Goal: Check status: Check status

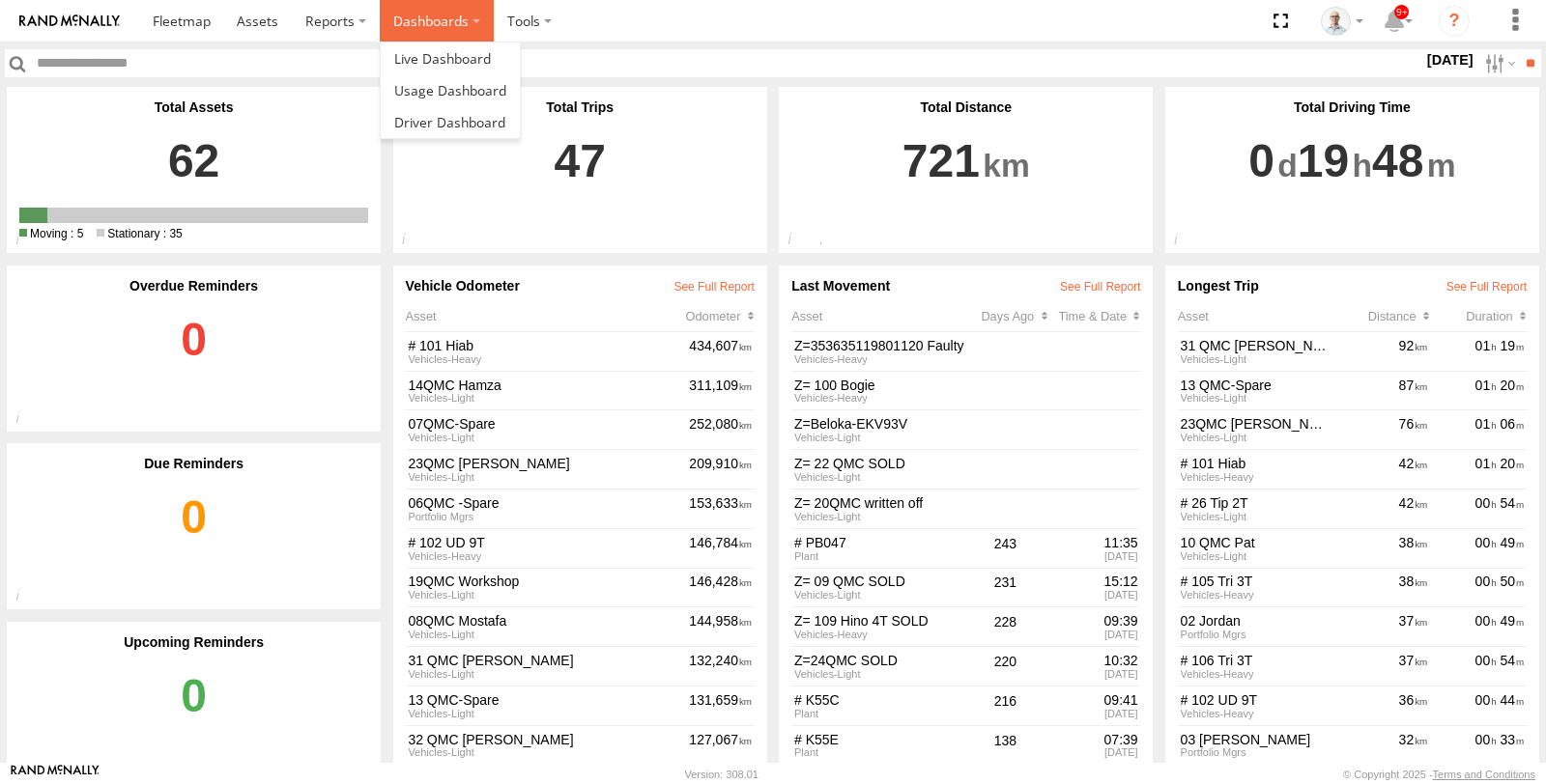
drag, startPoint x: 0, startPoint y: 0, endPoint x: 409, endPoint y: 34, distance: 410.4
click at [408, 32] on label "Dashboards" at bounding box center [436, 21] width 114 height 42
click at [420, 62] on span at bounding box center [442, 58] width 96 height 19
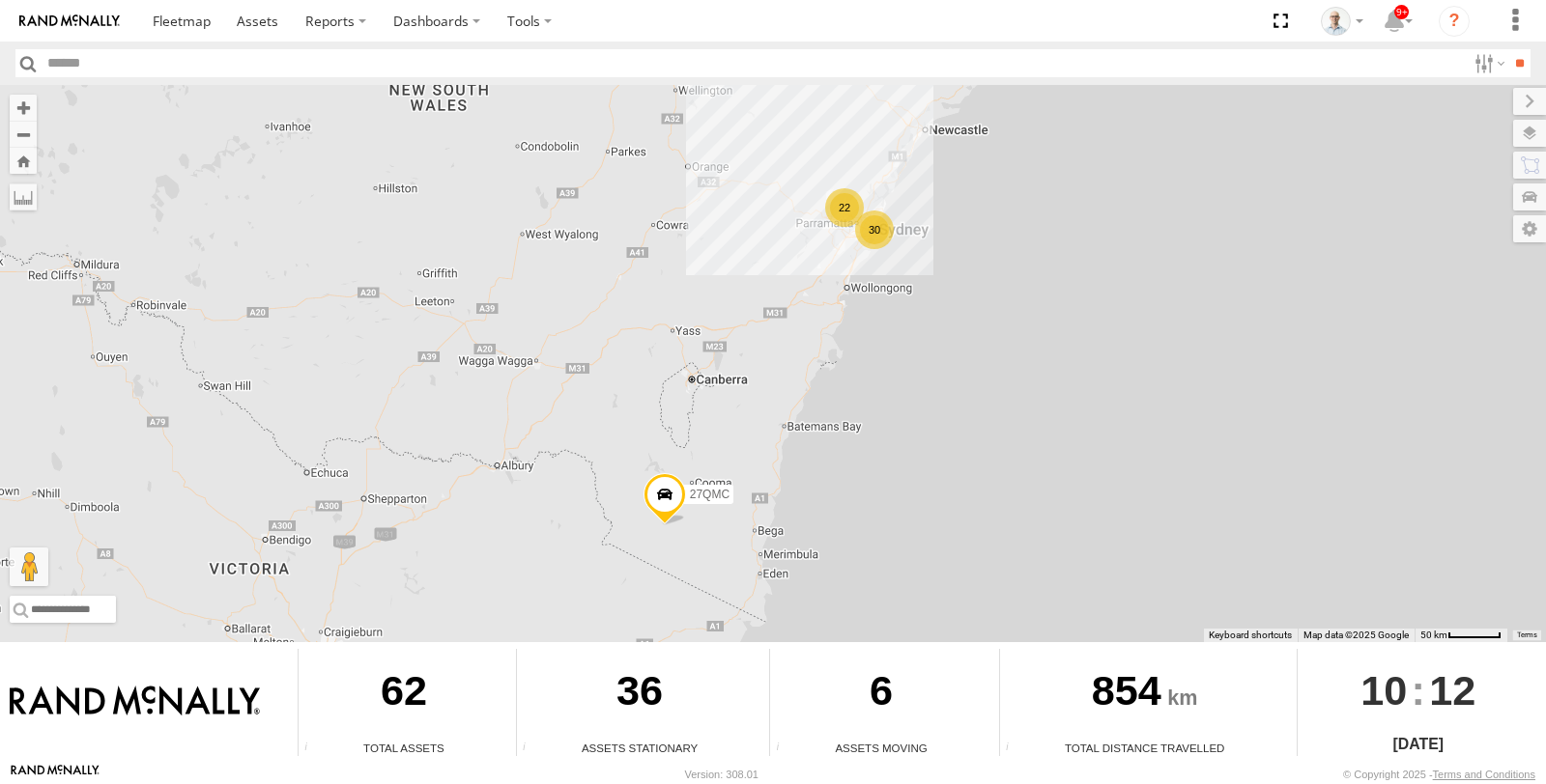
click at [844, 209] on div "22" at bounding box center [844, 207] width 39 height 39
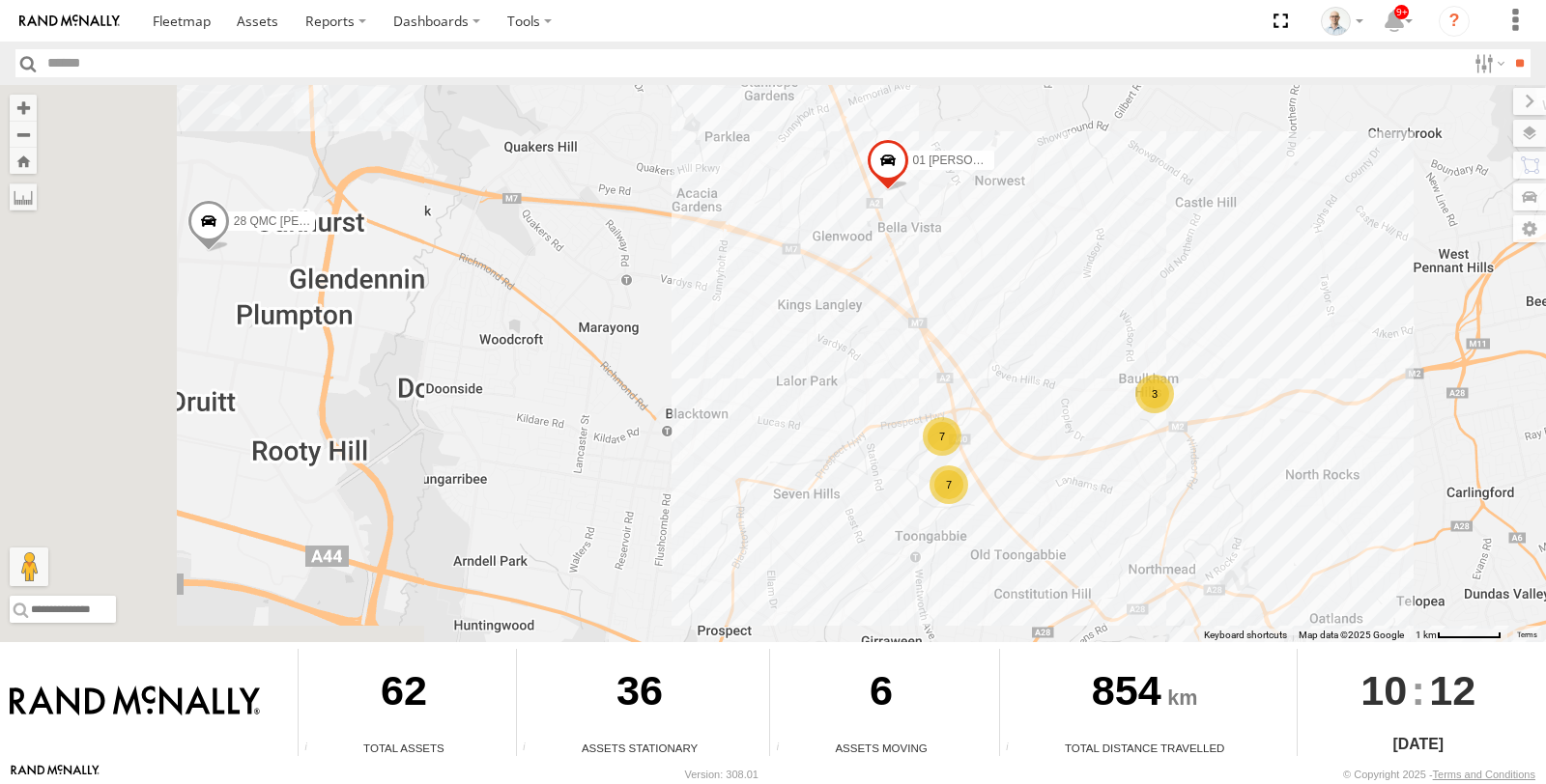
drag, startPoint x: 525, startPoint y: 475, endPoint x: 1063, endPoint y: 475, distance: 538.0
click at [1063, 475] on div "27QMC # KS75A 01 Lyndon 05QMC Jackson QMC Mercedes 28 QMC Nathan 7 7 3" at bounding box center [773, 364] width 1546 height 557
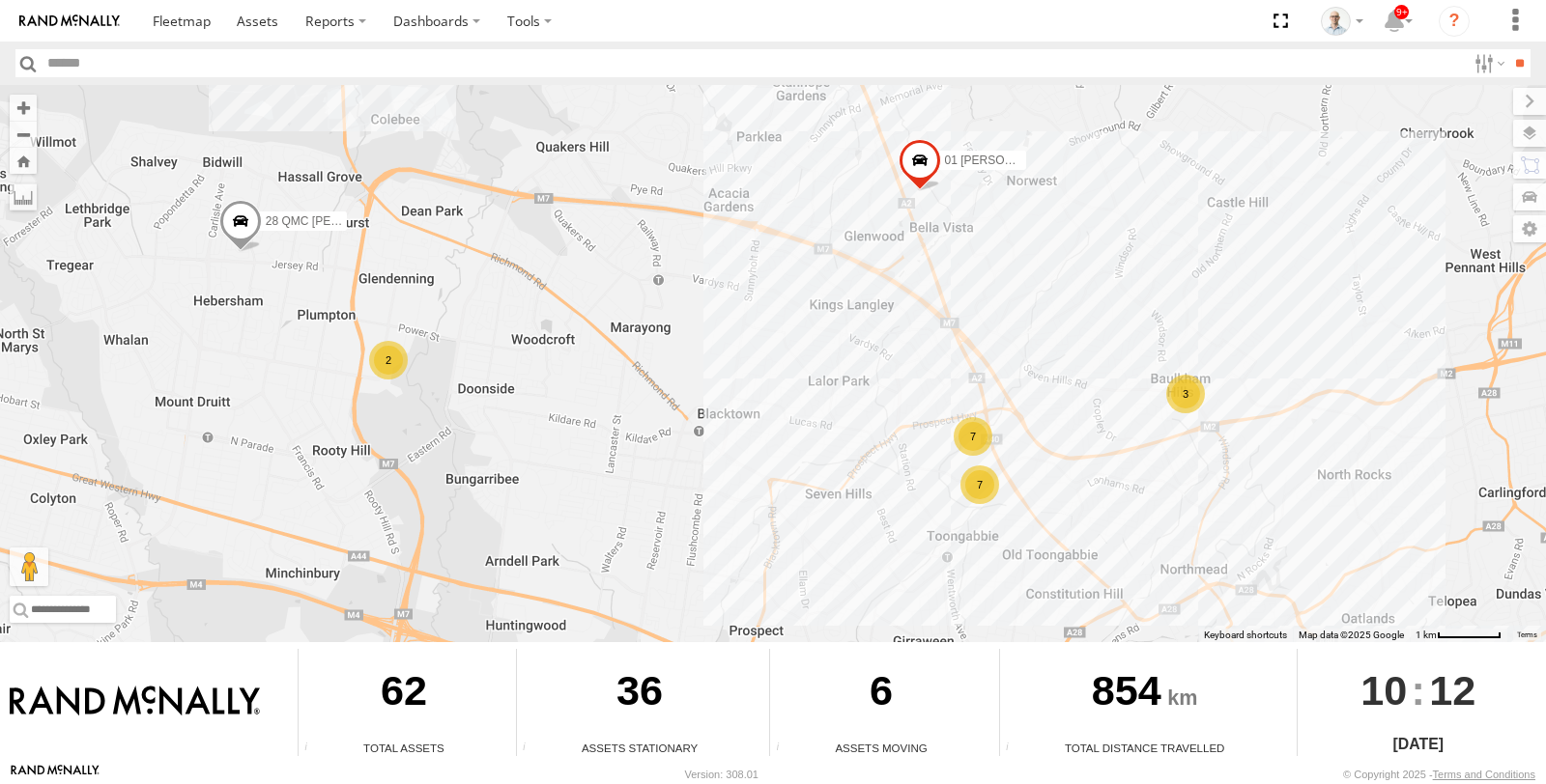
drag, startPoint x: 552, startPoint y: 460, endPoint x: 700, endPoint y: 465, distance: 148.1
click at [712, 467] on div "27QMC # KS75A 01 Lyndon 05QMC Jackson QMC Mercedes 28 QMC Nathan 7 7 3 2" at bounding box center [773, 364] width 1546 height 557
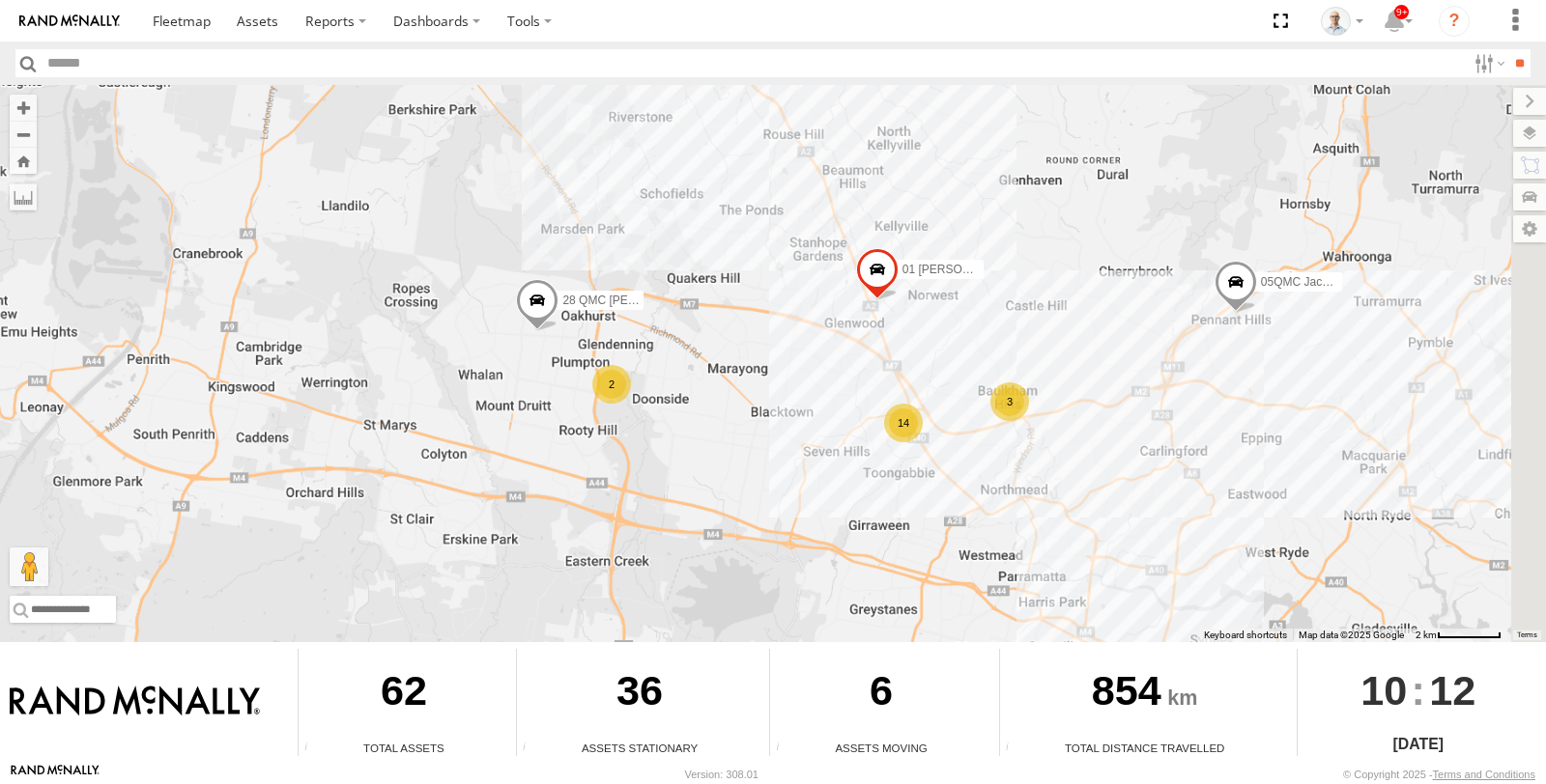
drag, startPoint x: 1119, startPoint y: 493, endPoint x: 615, endPoint y: 323, distance: 531.9
click at [635, 341] on div "27QMC # KS75A 01 Lyndon 05QMC Jackson QMC Mercedes 28 QMC Nathan 14 2 3" at bounding box center [773, 364] width 1546 height 557
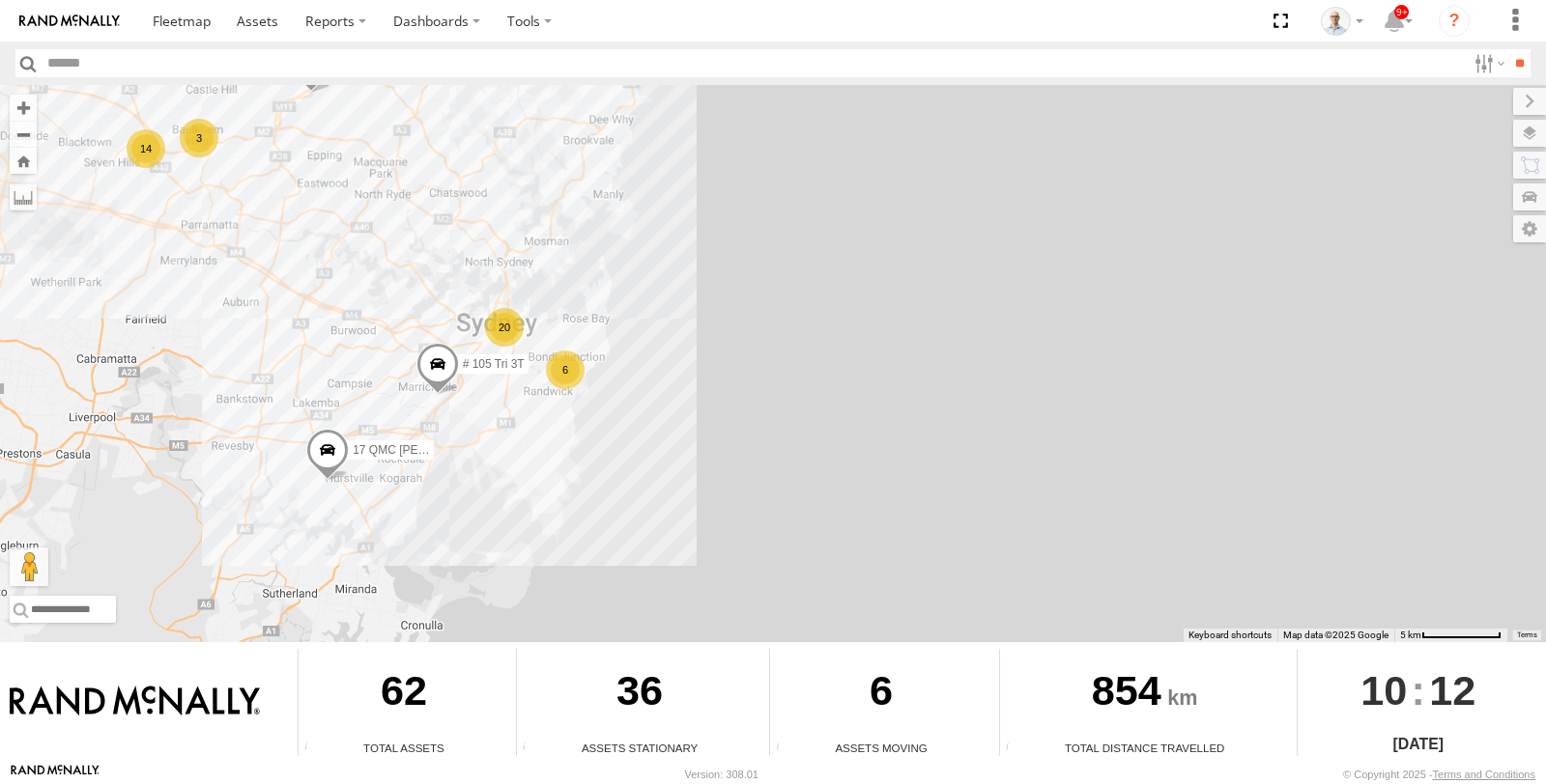
drag, startPoint x: 433, startPoint y: 391, endPoint x: 600, endPoint y: 391, distance: 167.0
click at [600, 391] on div "27QMC # KS75A 01 Lyndon 05QMC Jackson QMC Mercedes 28 QMC Nathan 20 14 6 3 # 10…" at bounding box center [773, 364] width 1546 height 557
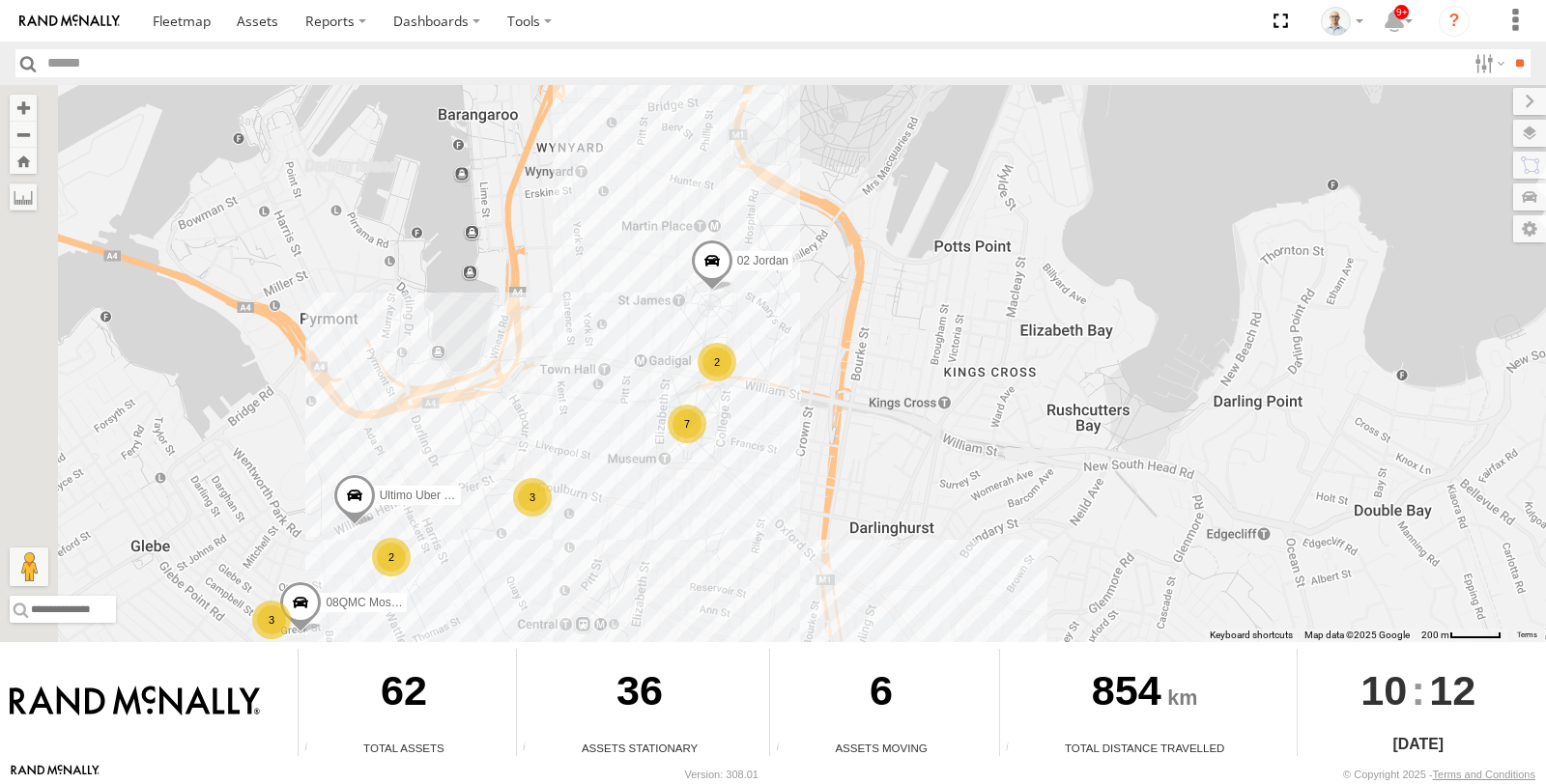
drag, startPoint x: 323, startPoint y: 325, endPoint x: 488, endPoint y: 374, distance: 172.1
click at [485, 375] on div "27QMC # KS75A 01 Lyndon 05QMC Jackson QMC Mercedes 28 QMC Nathan # 105 Tri 3T 1…" at bounding box center [773, 364] width 1546 height 557
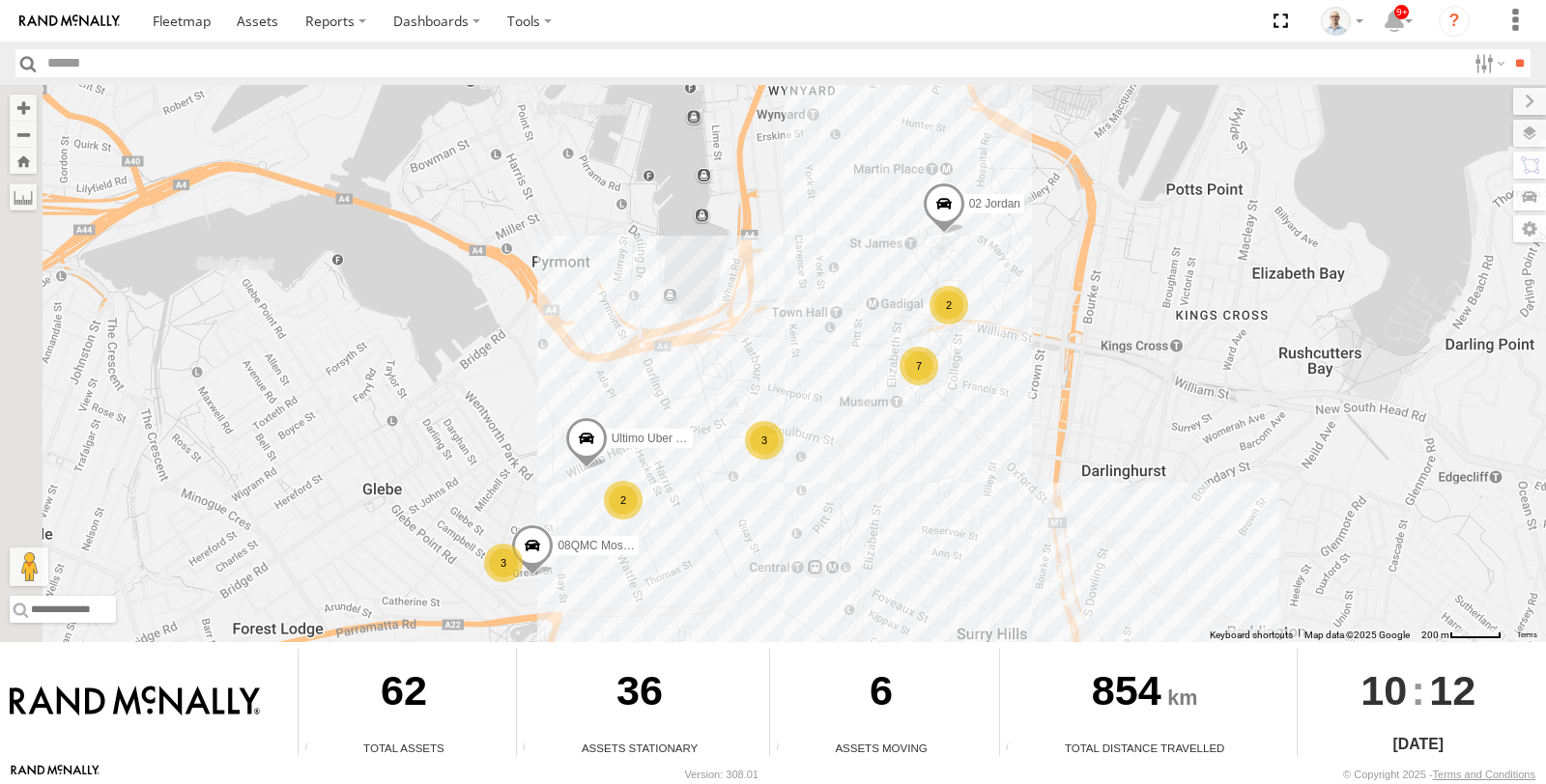
drag, startPoint x: 566, startPoint y: 383, endPoint x: 731, endPoint y: 336, distance: 171.6
click at [733, 336] on div "27QMC # KS75A 01 Lyndon 05QMC Jackson QMC Mercedes 28 QMC Nathan # 105 Tri 3T 1…" at bounding box center [773, 364] width 1546 height 557
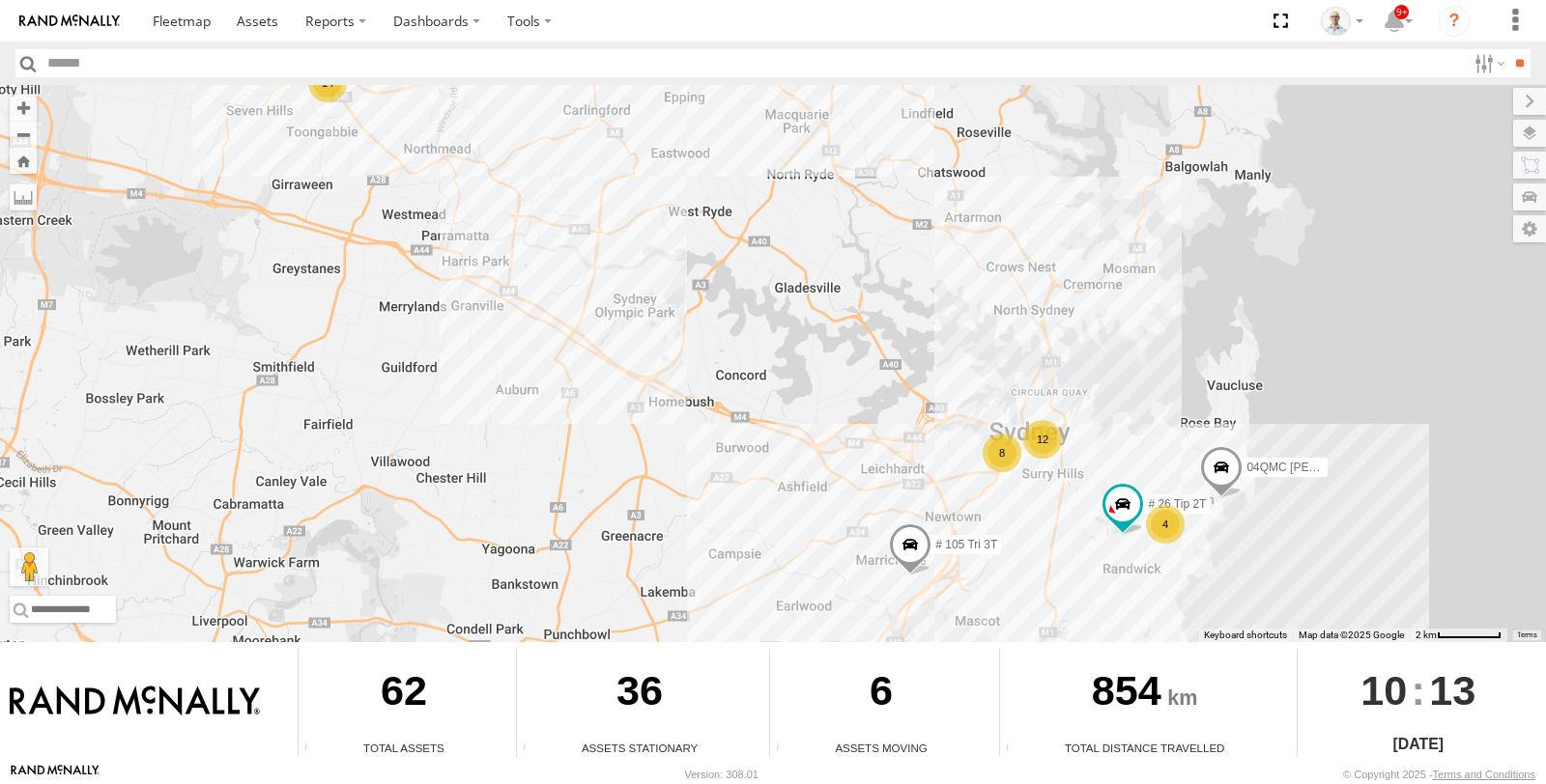
drag, startPoint x: 999, startPoint y: 459, endPoint x: 1042, endPoint y: 639, distance: 185.1
click at [998, 459] on div "8" at bounding box center [1002, 453] width 39 height 39
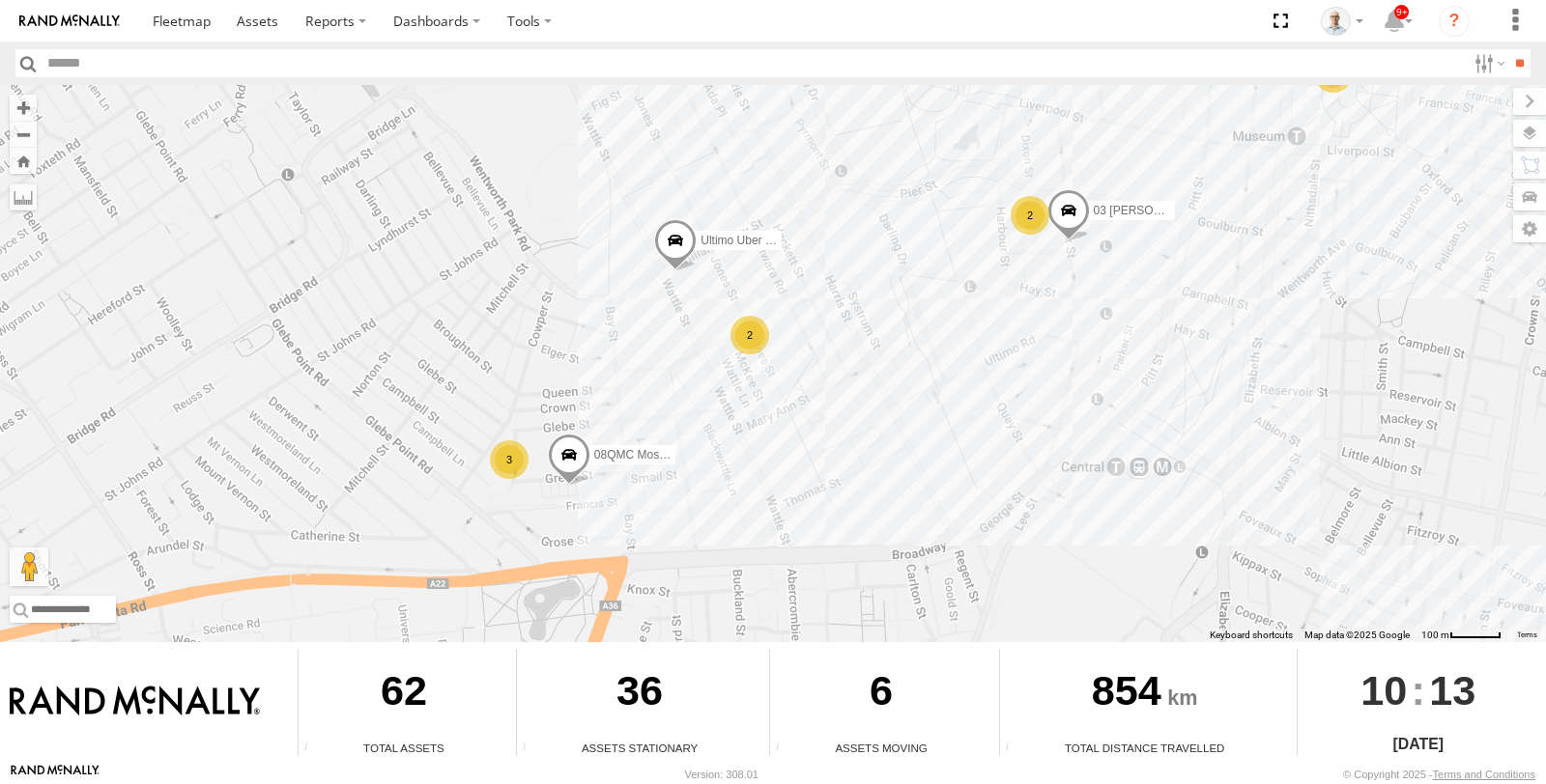
click at [767, 338] on div "2" at bounding box center [750, 335] width 39 height 39
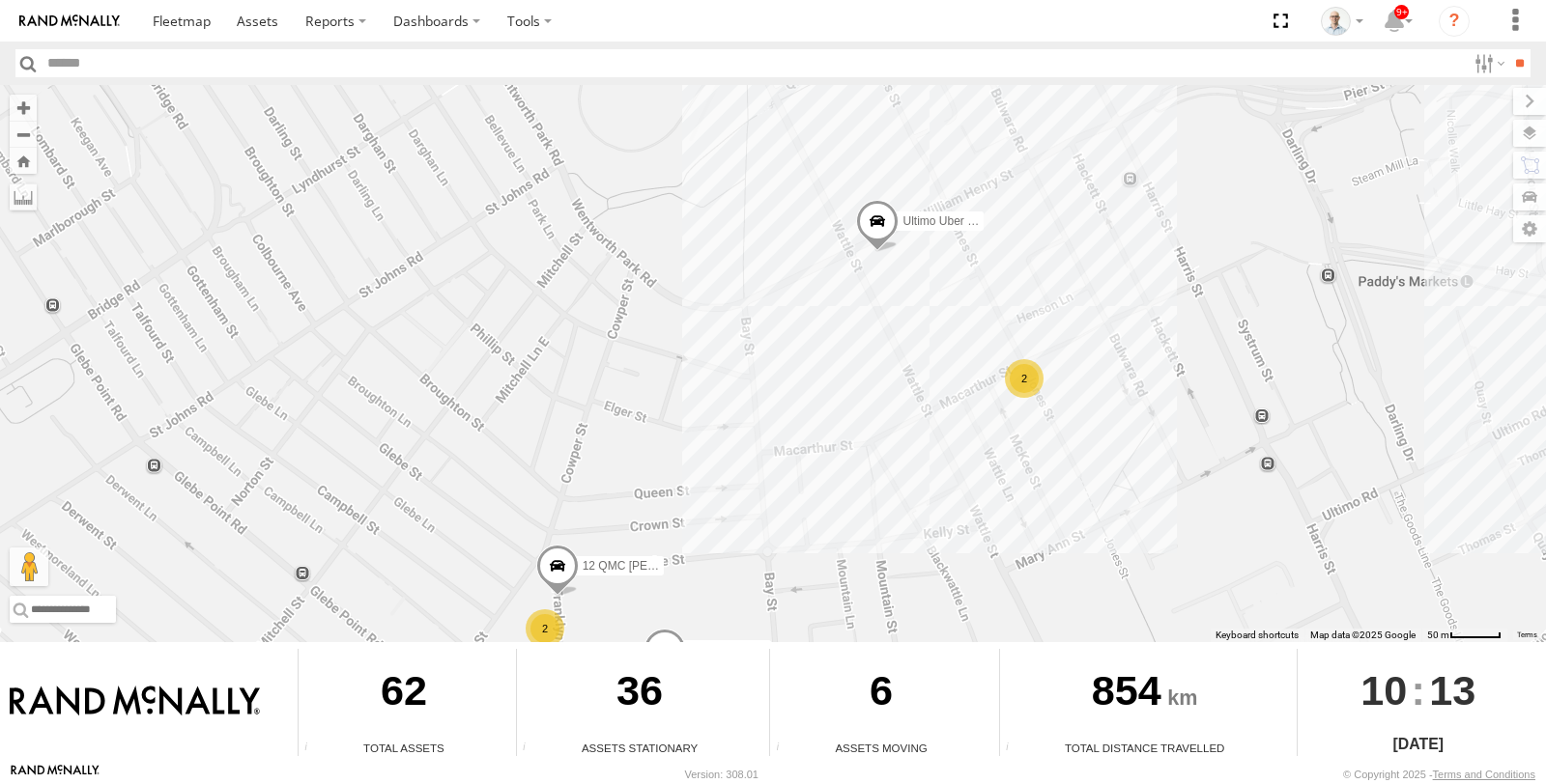
drag, startPoint x: 1314, startPoint y: 426, endPoint x: 975, endPoint y: 330, distance: 352.3
click at [976, 331] on div "27QMC # KS75A 01 Lyndon 05QMC Jackson QMC Mercedes 28 QMC Nathan # 105 Tri 3T 1…" at bounding box center [773, 364] width 1546 height 557
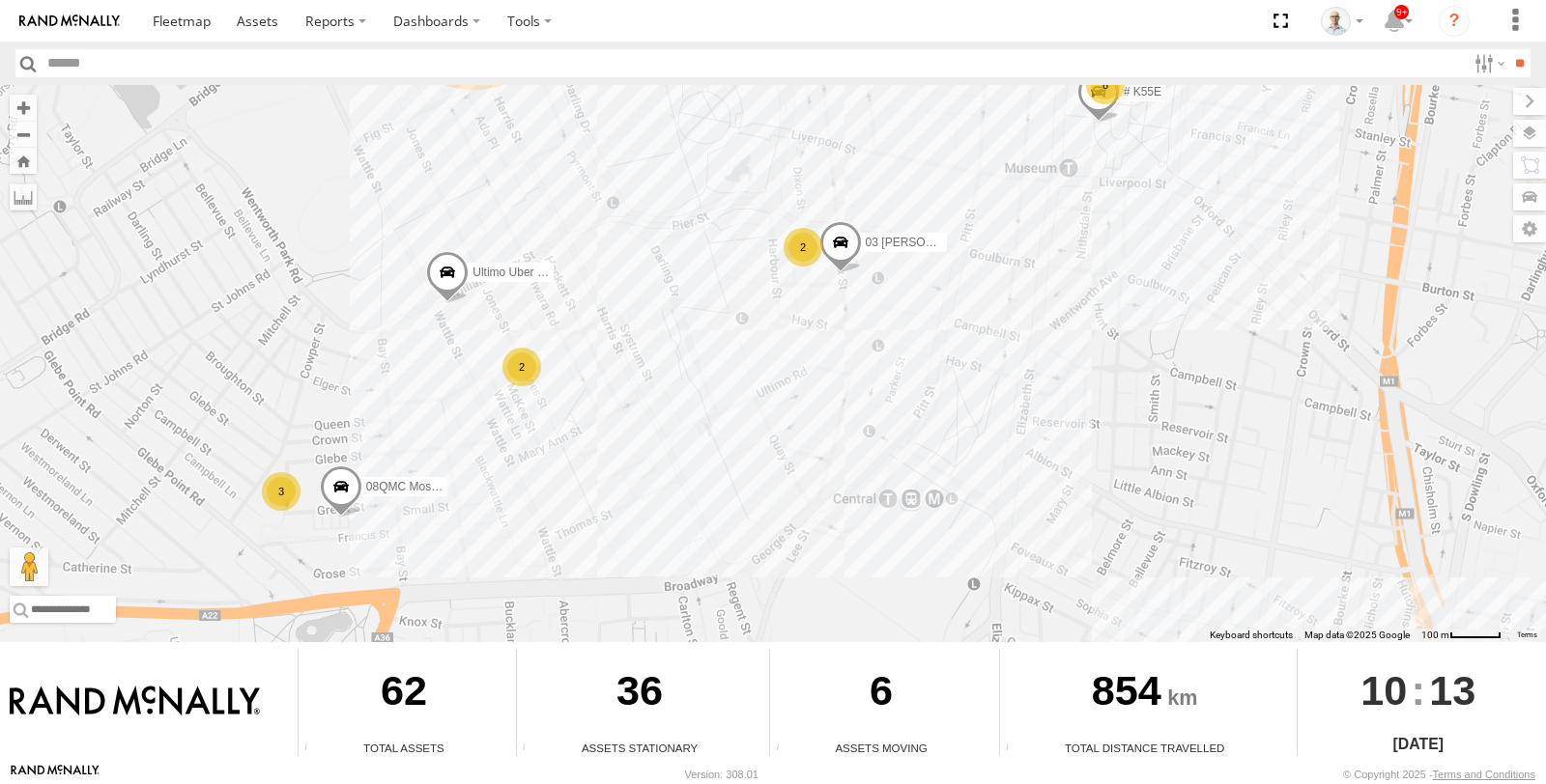
click at [516, 459] on div "27QMC # KS75A 01 Lyndon 05QMC Jackson QMC Mercedes 28 QMC Nathan # 105 Tri 3T 1…" at bounding box center [773, 364] width 1546 height 557
click at [271, 498] on div "3" at bounding box center [281, 492] width 39 height 39
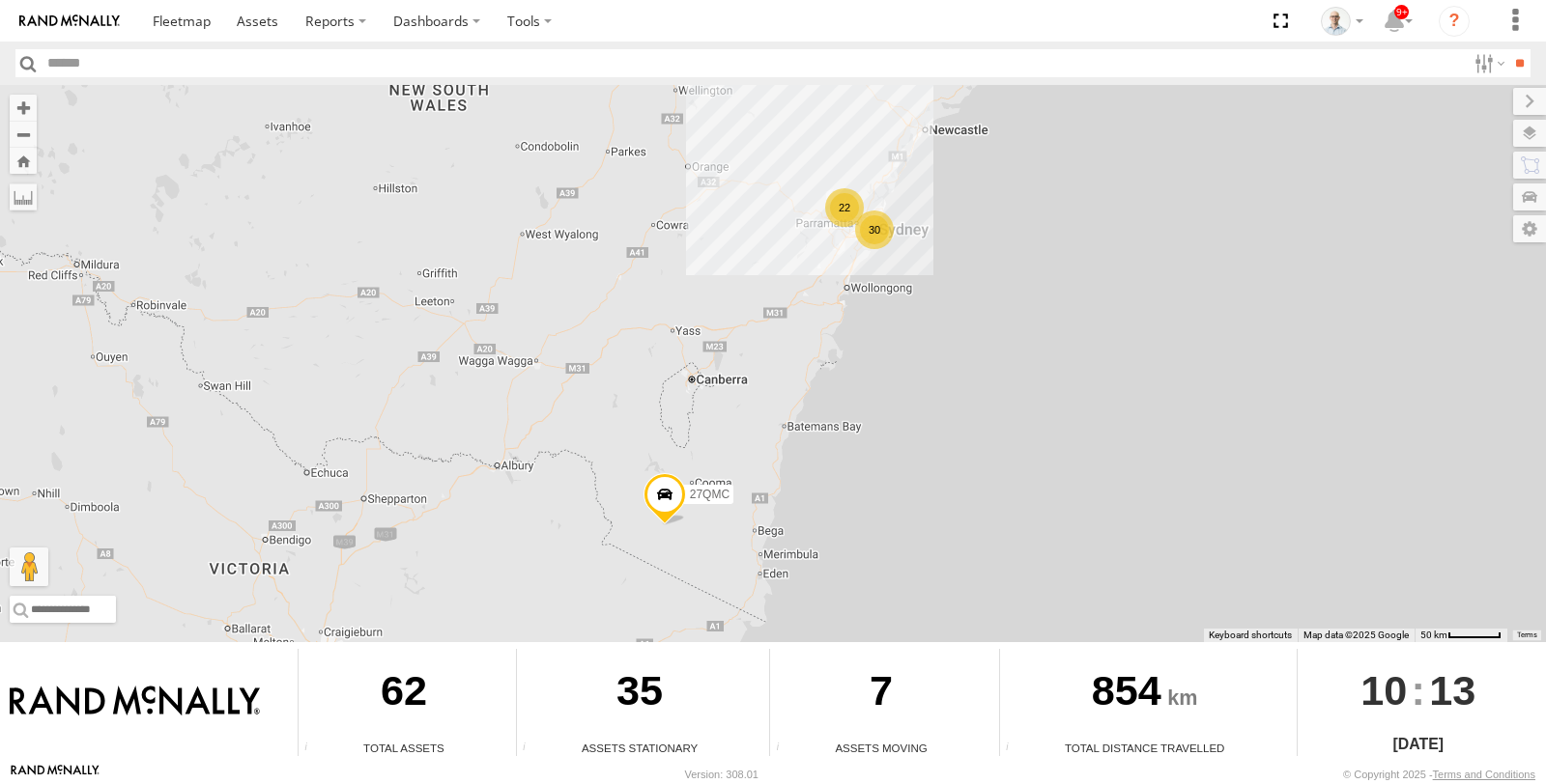
click at [866, 224] on div "30" at bounding box center [874, 229] width 39 height 39
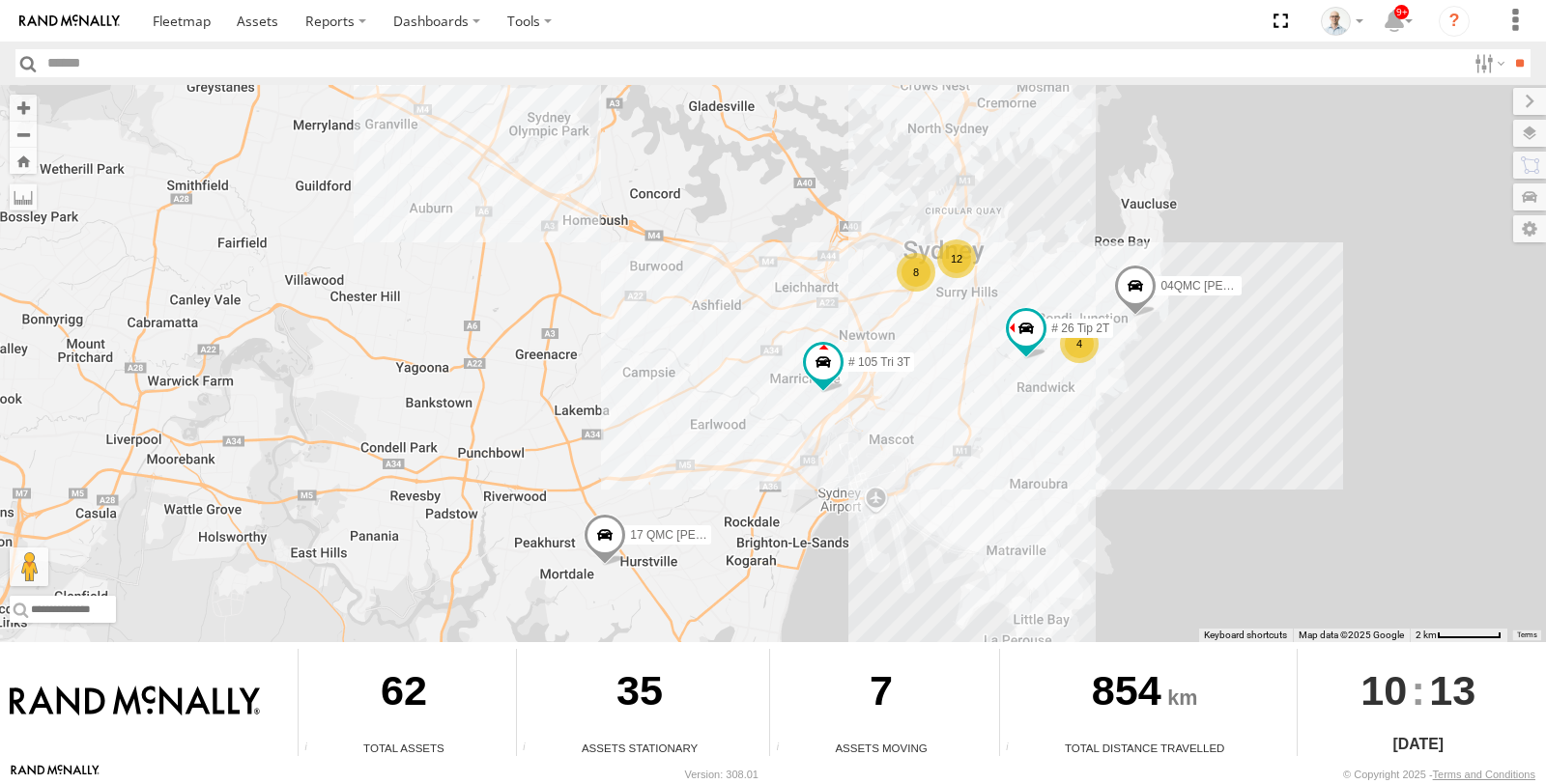
click at [607, 543] on span at bounding box center [605, 539] width 43 height 53
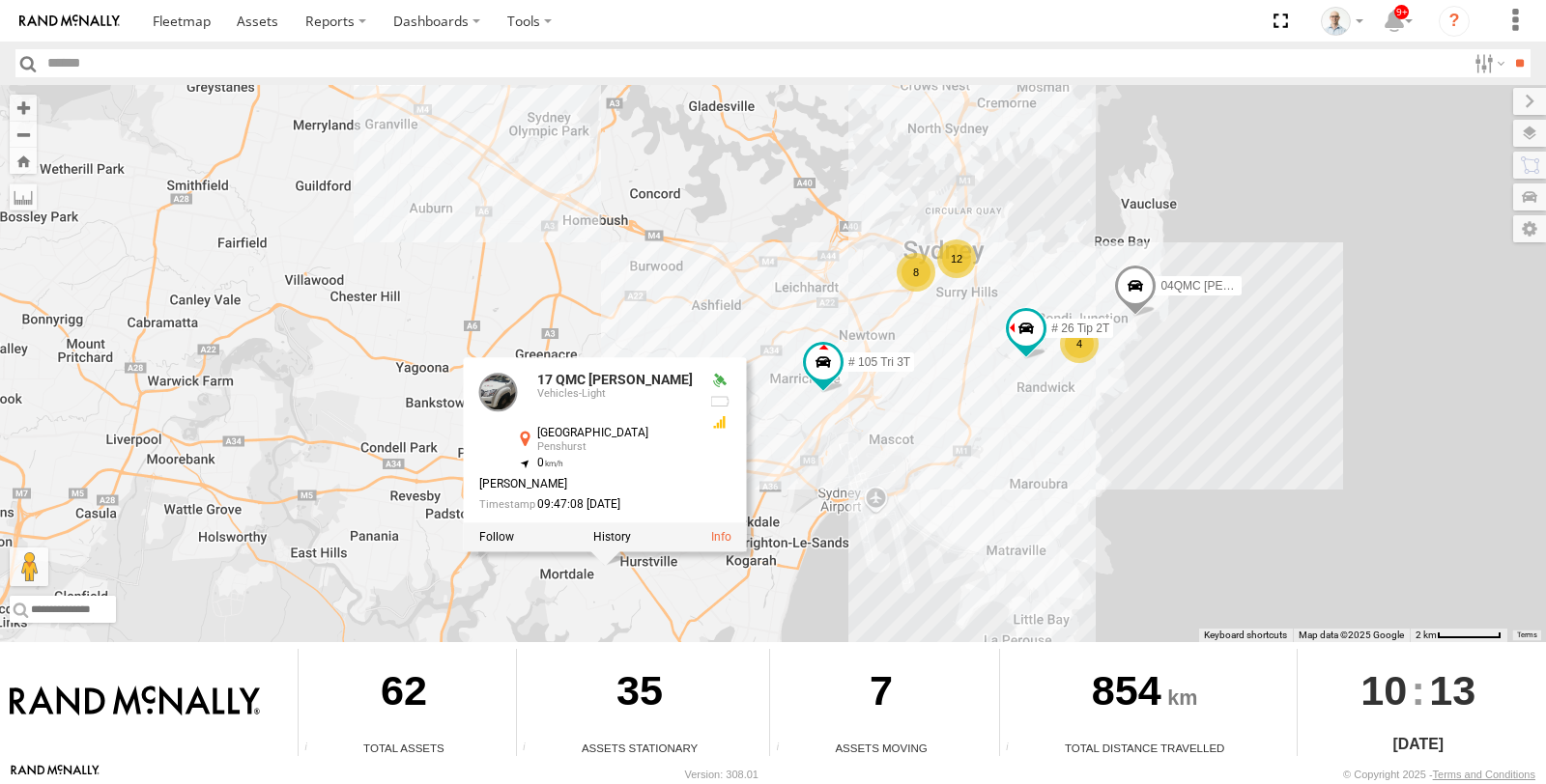
click at [866, 471] on div "27QMC 01 Lyndon 05QMC Jackson 28 QMC Nathan # 105 Tri 3T 17 QMC Andres 12 8 4 #…" at bounding box center [773, 364] width 1546 height 557
